Goal: Information Seeking & Learning: Check status

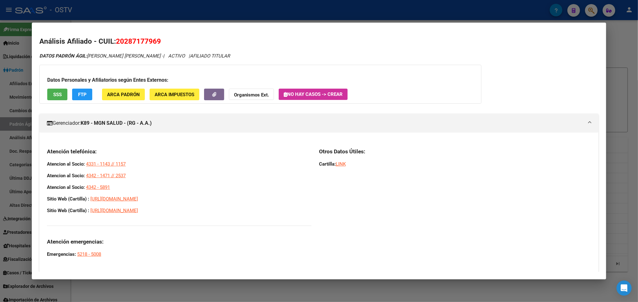
click at [200, 22] on div at bounding box center [319, 151] width 638 height 302
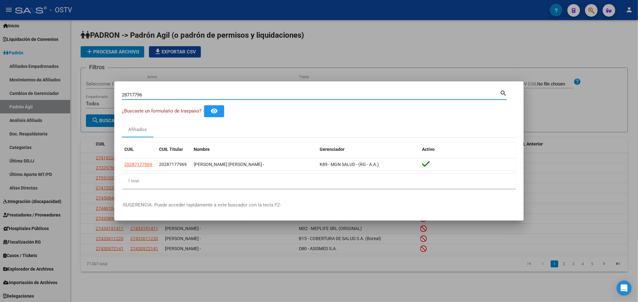
drag, startPoint x: 165, startPoint y: 94, endPoint x: 0, endPoint y: 123, distance: 167.1
click at [0, 121] on div "28717796 Buscar (apellido, dni, cuil, nro traspaso, cuit, obra social) search ¿…" at bounding box center [319, 151] width 638 height 302
paste input "51267333"
type input "51267333"
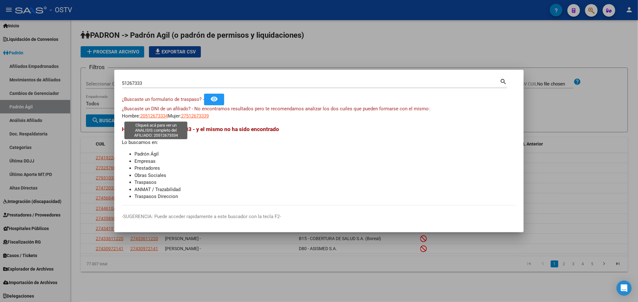
click at [146, 117] on span "20512673334" at bounding box center [154, 116] width 28 height 6
type textarea "20512673334"
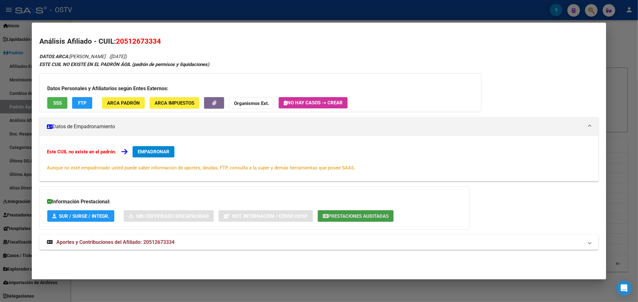
click at [361, 212] on button "Prestaciones Auditadas" at bounding box center [356, 217] width 76 height 12
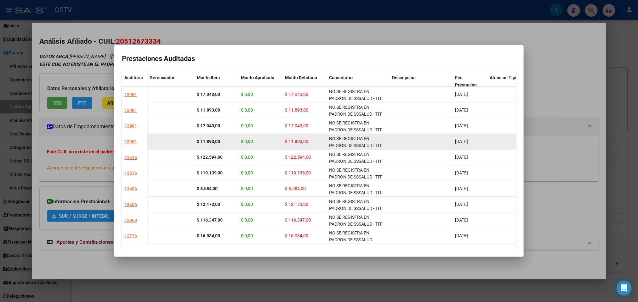
scroll to position [23, 0]
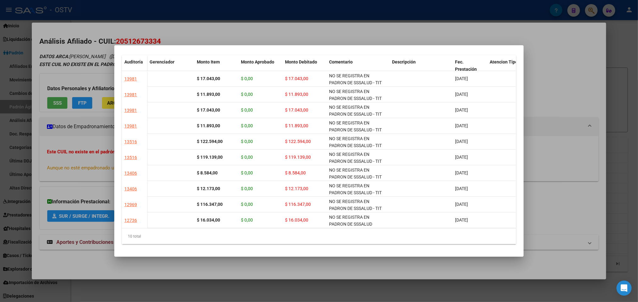
click at [56, 163] on div at bounding box center [319, 151] width 638 height 302
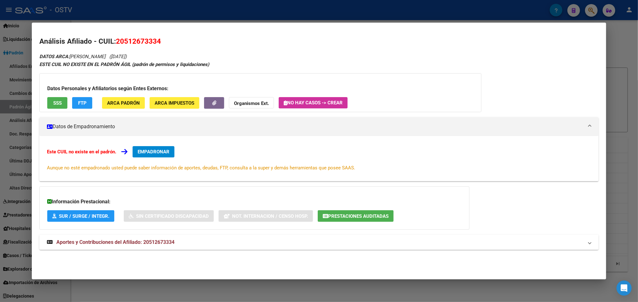
click at [124, 236] on mat-expansion-panel-header "Aportes y Contribuciones del Afiliado: 20512673334" at bounding box center [318, 242] width 559 height 15
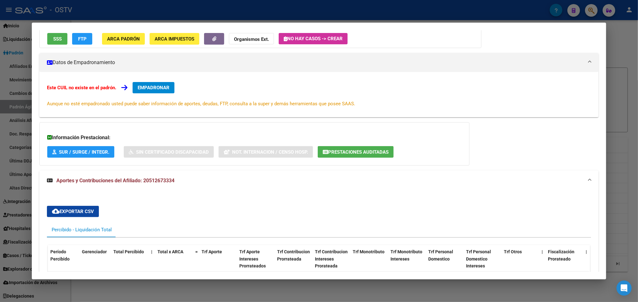
scroll to position [0, 0]
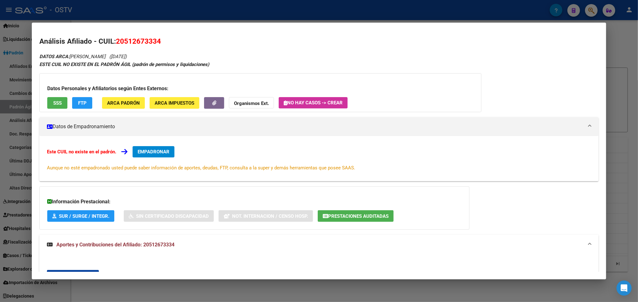
click at [47, 105] on button "SSS" at bounding box center [57, 103] width 20 height 12
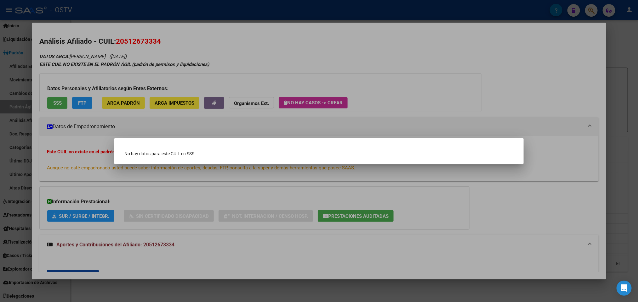
drag, startPoint x: 196, startPoint y: 54, endPoint x: 181, endPoint y: 32, distance: 26.6
click at [197, 54] on div at bounding box center [319, 151] width 638 height 302
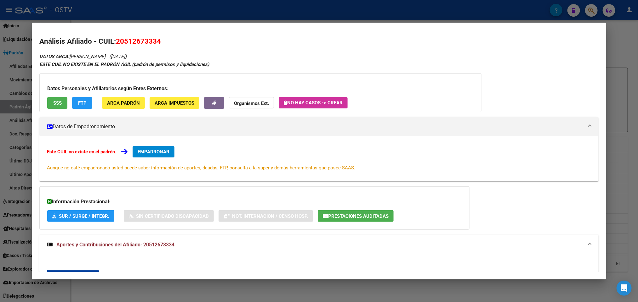
click at [0, 57] on div at bounding box center [319, 151] width 638 height 302
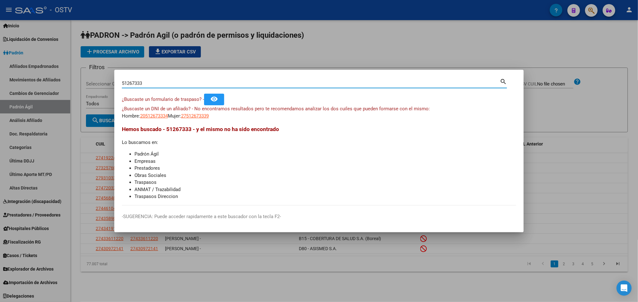
click at [140, 84] on input "51267333" at bounding box center [311, 84] width 378 height 6
drag, startPoint x: 145, startPoint y: 83, endPoint x: 0, endPoint y: 86, distance: 145.4
click at [0, 86] on div "51267333 Buscar (apellido, dni, cuil, nro traspaso, cuit, obra social) search ¿…" at bounding box center [319, 151] width 638 height 302
paste input "93011136"
type input "93011136"
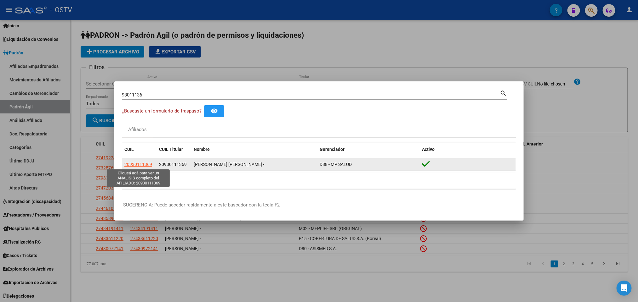
click at [144, 164] on span "20930111369" at bounding box center [138, 164] width 28 height 5
type textarea "20930111369"
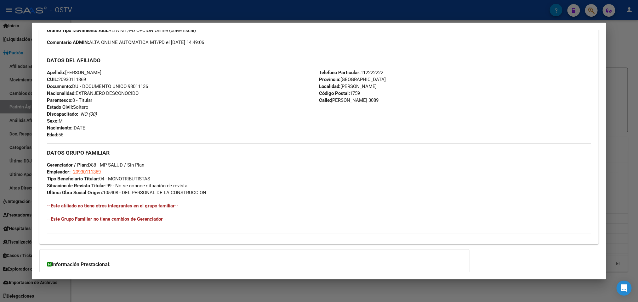
scroll to position [244, 0]
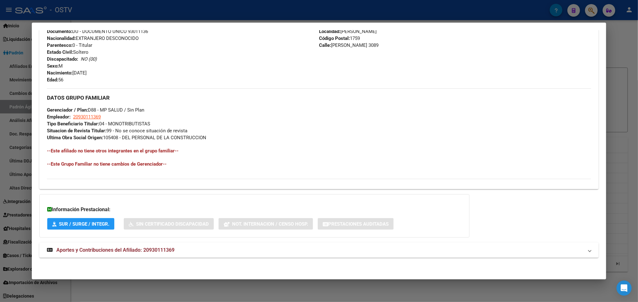
click at [159, 248] on span "Aportes y Contribuciones del Afiliado: 20930111369" at bounding box center [115, 250] width 118 height 6
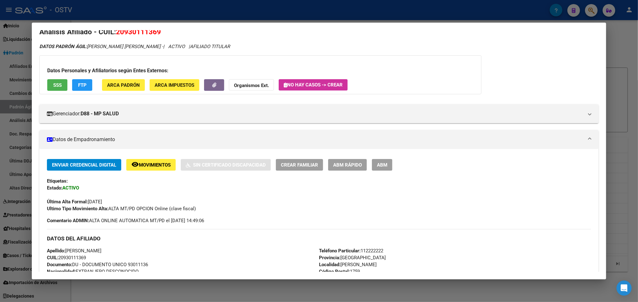
scroll to position [9, 0]
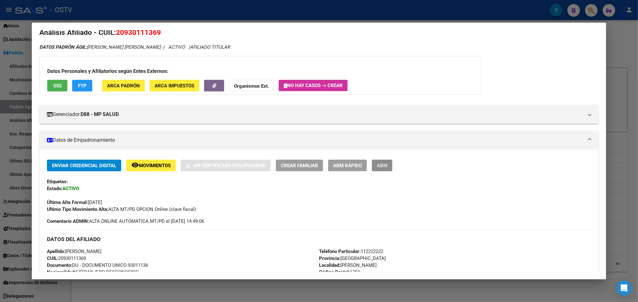
click at [378, 164] on span "ABM" at bounding box center [382, 166] width 10 height 6
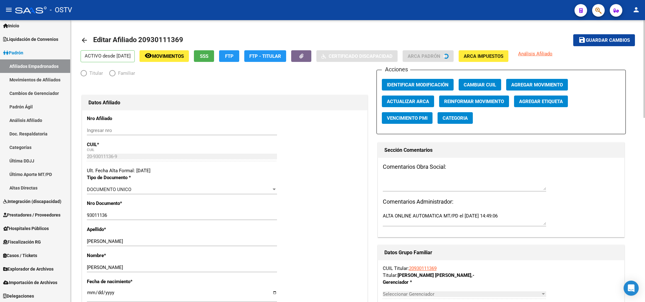
radio input "true"
type input "20-93011136-9"
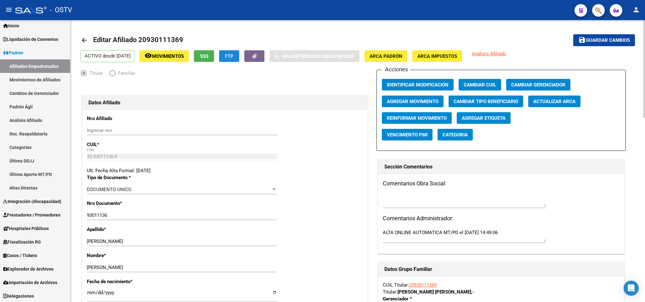
click at [235, 57] on button "FTP" at bounding box center [229, 56] width 20 height 12
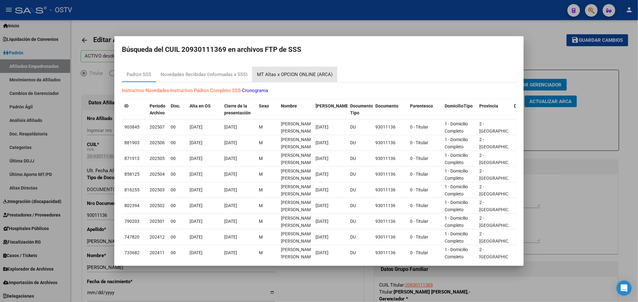
click at [309, 75] on div "MT Altas x OPCION ONLINE (ARCA)" at bounding box center [295, 74] width 76 height 7
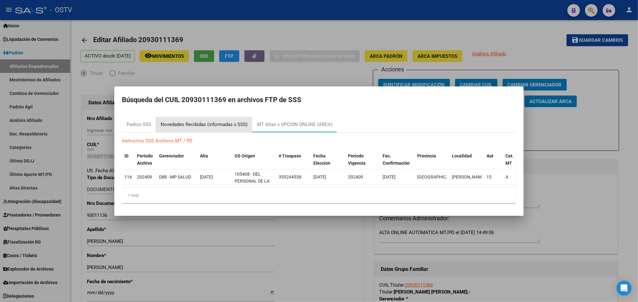
click at [237, 121] on div "Novedades Recibidas (informadas x SSS)" at bounding box center [204, 124] width 87 height 7
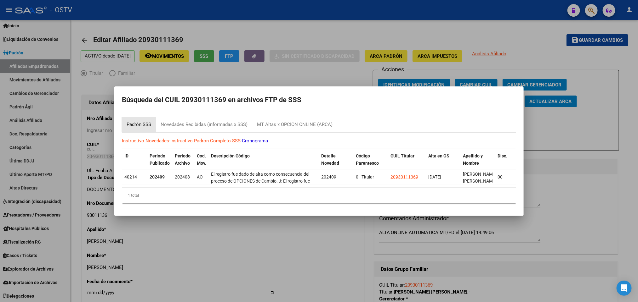
click at [136, 121] on div "Padrón SSS" at bounding box center [139, 124] width 25 height 7
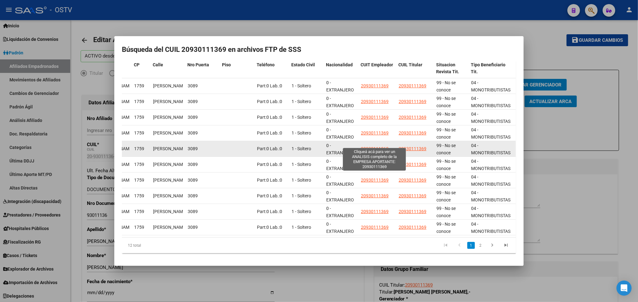
scroll to position [48, 0]
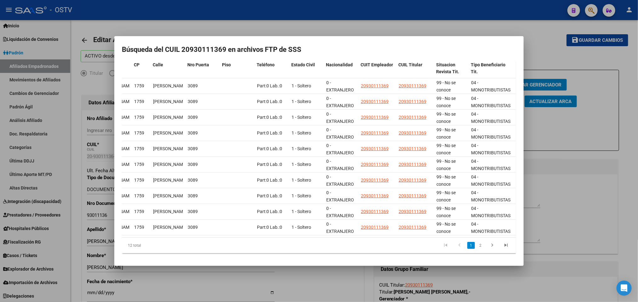
drag, startPoint x: 407, startPoint y: 240, endPoint x: 370, endPoint y: 237, distance: 37.6
click at [370, 237] on div "ID Período Archivo Disc. Alta en OS Cierre de la presentación Sexo Nombre Fecha…" at bounding box center [319, 156] width 394 height 196
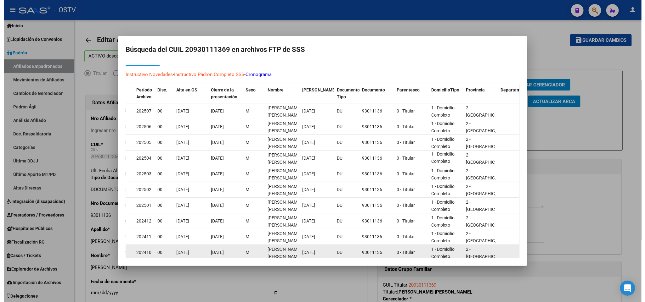
scroll to position [1, 0]
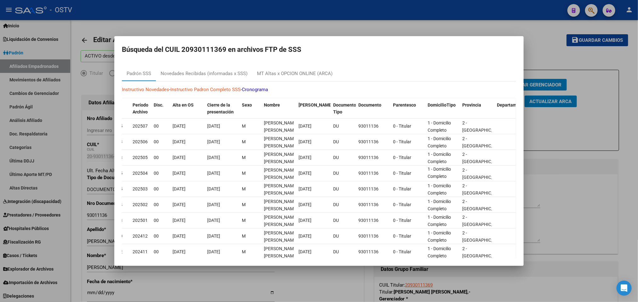
click at [127, 26] on div at bounding box center [319, 151] width 638 height 302
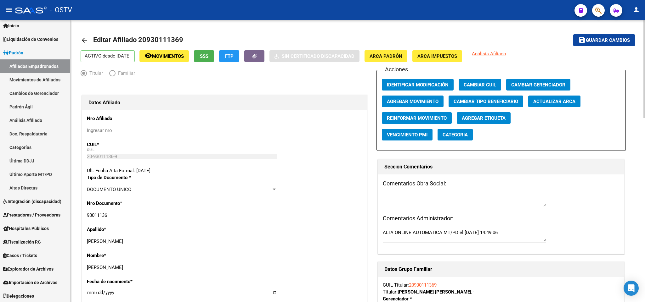
click at [82, 39] on mat-icon "arrow_back" at bounding box center [85, 41] width 8 height 8
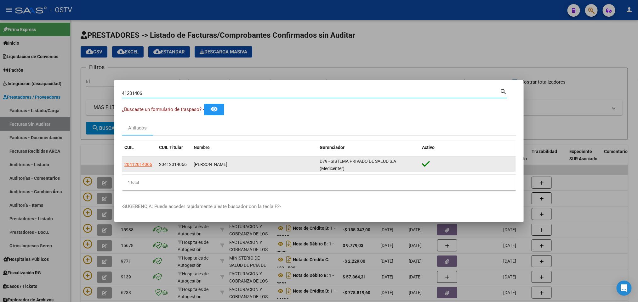
scroll to position [47, 0]
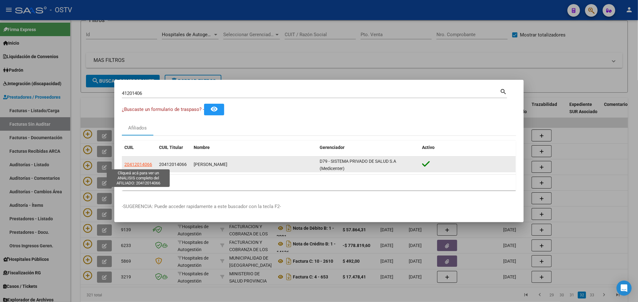
click at [149, 166] on span "20412014066" at bounding box center [138, 164] width 28 height 5
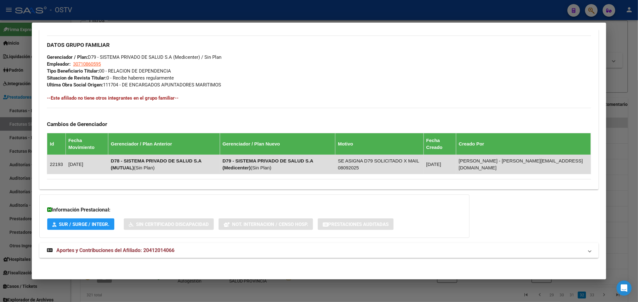
scroll to position [290, 0]
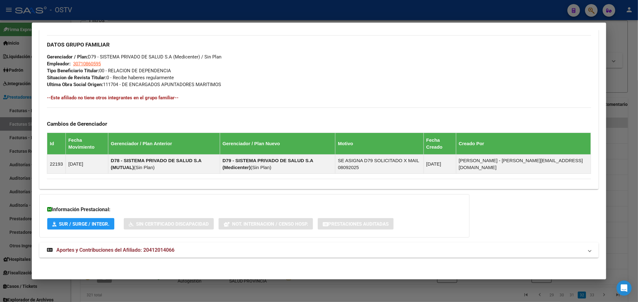
click at [142, 246] on mat-expansion-panel-header "Aportes y Contribuciones del Afiliado: 20412014066" at bounding box center [318, 250] width 559 height 15
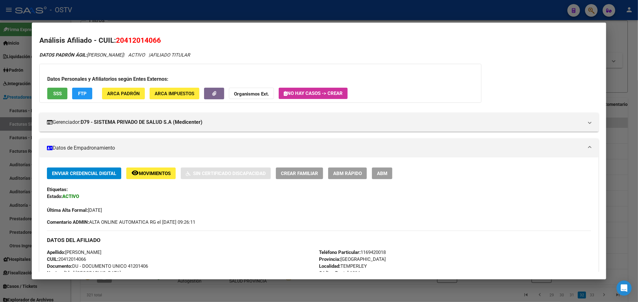
scroll to position [0, 0]
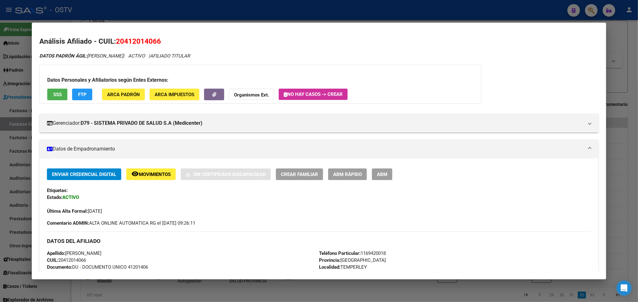
click at [47, 93] on button "SSS" at bounding box center [57, 95] width 20 height 12
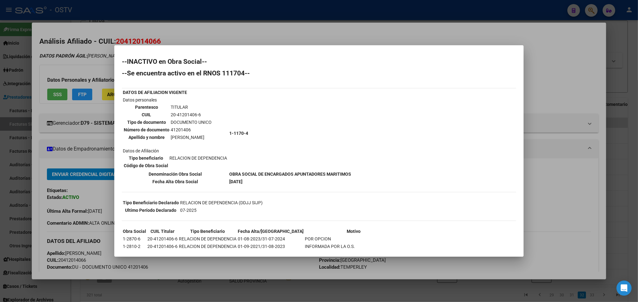
click at [277, 15] on div at bounding box center [319, 151] width 638 height 302
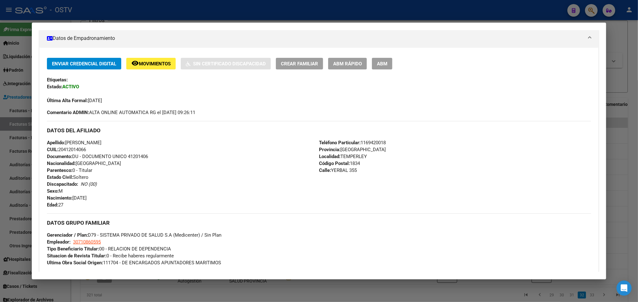
scroll to position [94, 0]
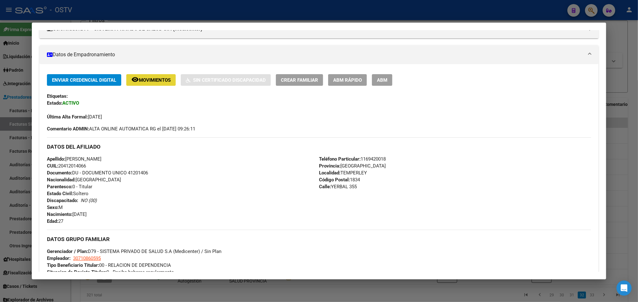
click at [154, 79] on span "Movimientos" at bounding box center [155, 80] width 32 height 6
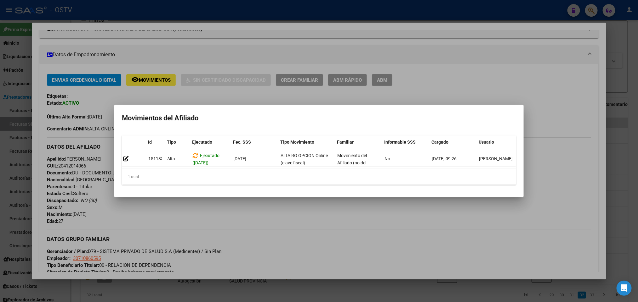
scroll to position [0, 9]
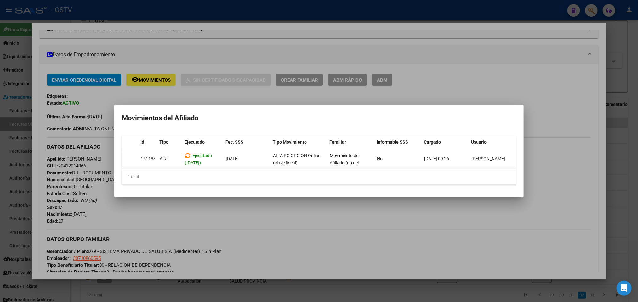
click at [449, 84] on div at bounding box center [319, 151] width 638 height 302
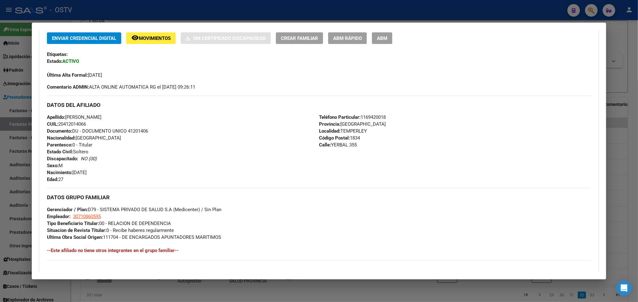
scroll to position [0, 0]
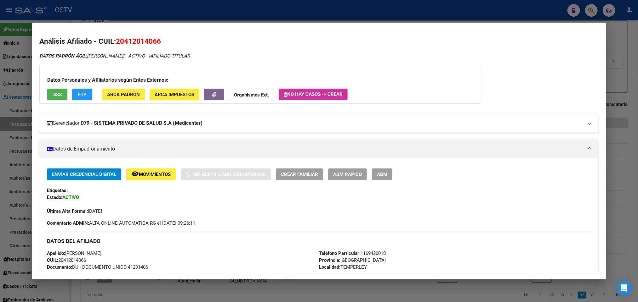
click at [96, 130] on mat-expansion-panel-header "Gerenciador: D79 - SISTEMA PRIVADO DE SALUD S.A (Medicenter)" at bounding box center [318, 123] width 559 height 19
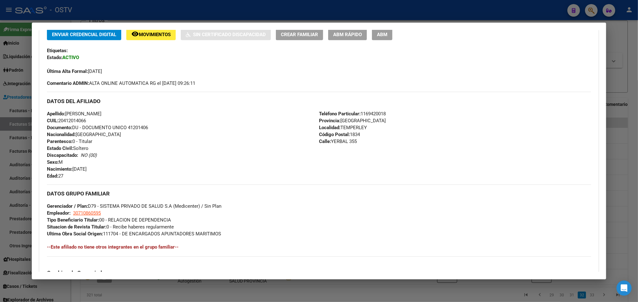
scroll to position [330, 0]
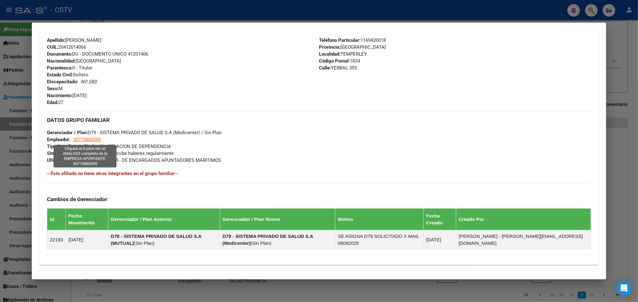
click at [75, 137] on span "30710860595" at bounding box center [87, 140] width 28 height 6
type textarea "30710860595"
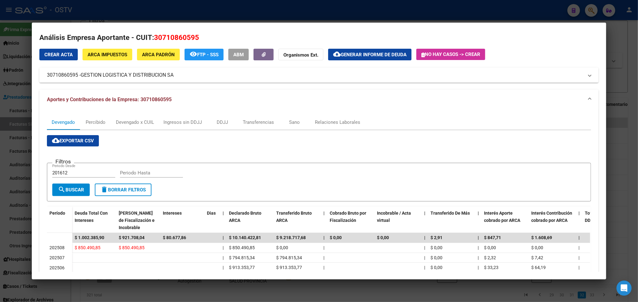
scroll to position [0, 0]
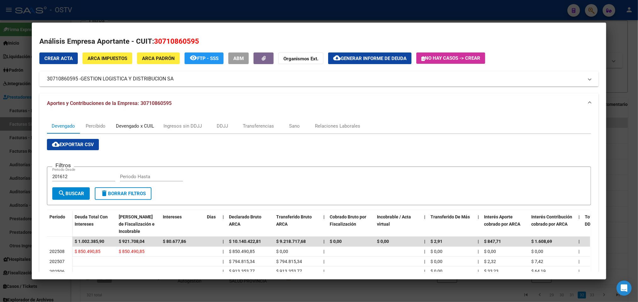
click at [138, 128] on div "Devengado x CUIL" at bounding box center [135, 126] width 38 height 7
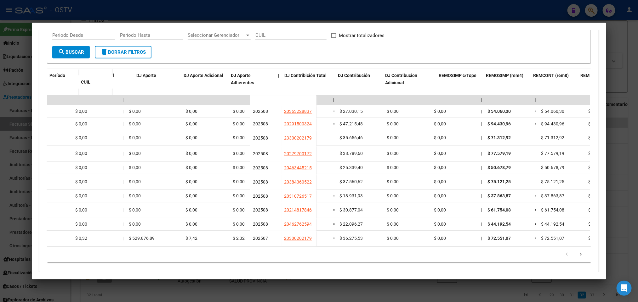
scroll to position [0, 999]
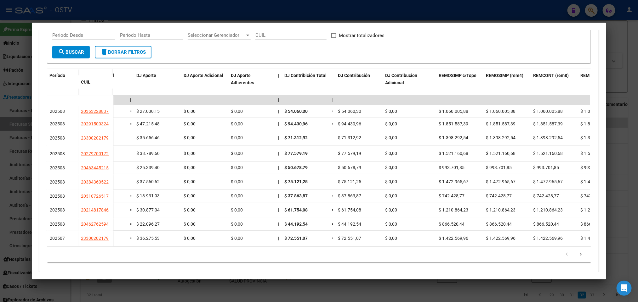
click at [0, 130] on div at bounding box center [319, 151] width 638 height 302
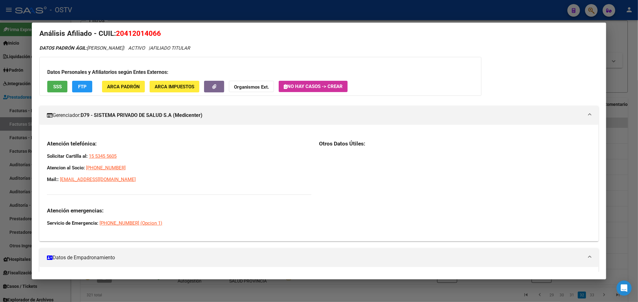
scroll to position [0, 0]
